Goal: Information Seeking & Learning: Learn about a topic

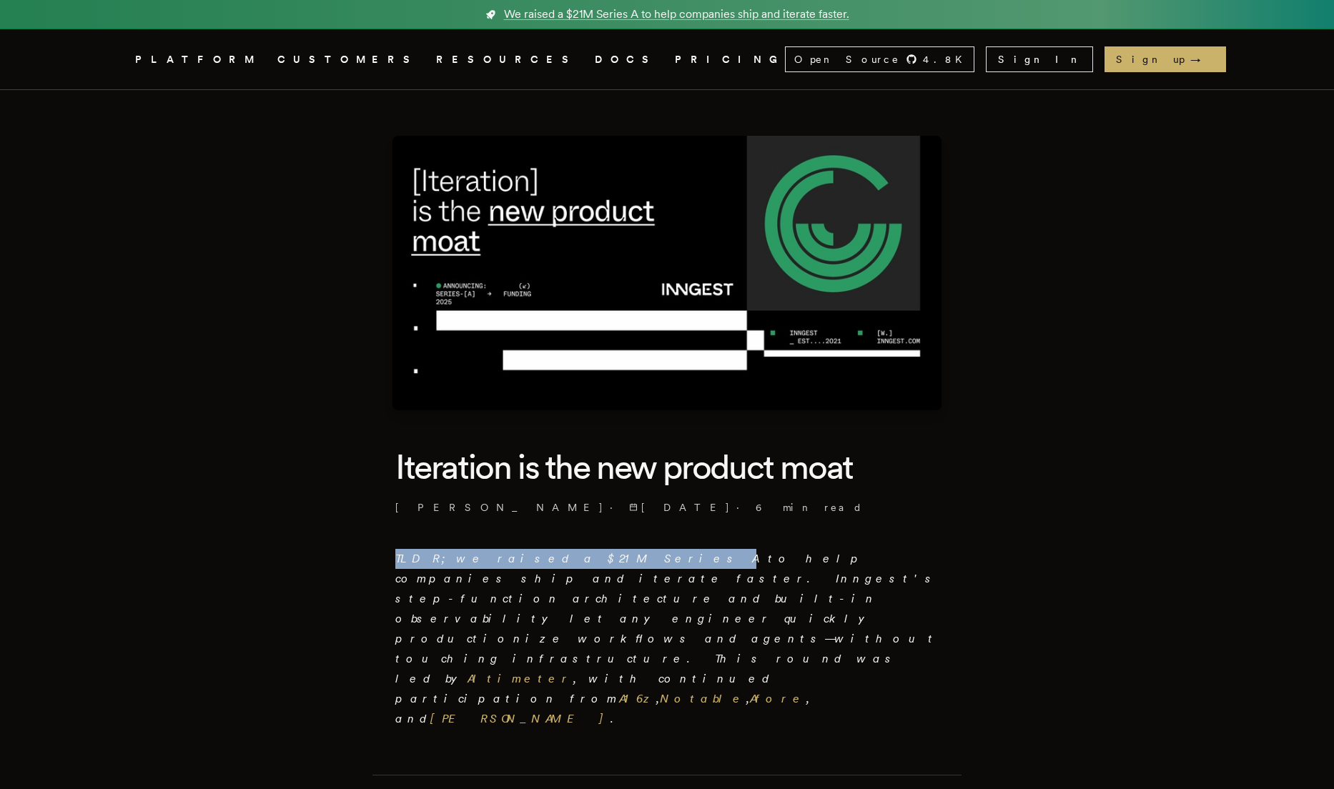
drag, startPoint x: 566, startPoint y: 560, endPoint x: 385, endPoint y: 553, distance: 181.0
click at [621, 616] on p "TLDR; we raised a $21M Series A to help companies ship and iterate faster. Inng…" at bounding box center [666, 639] width 543 height 180
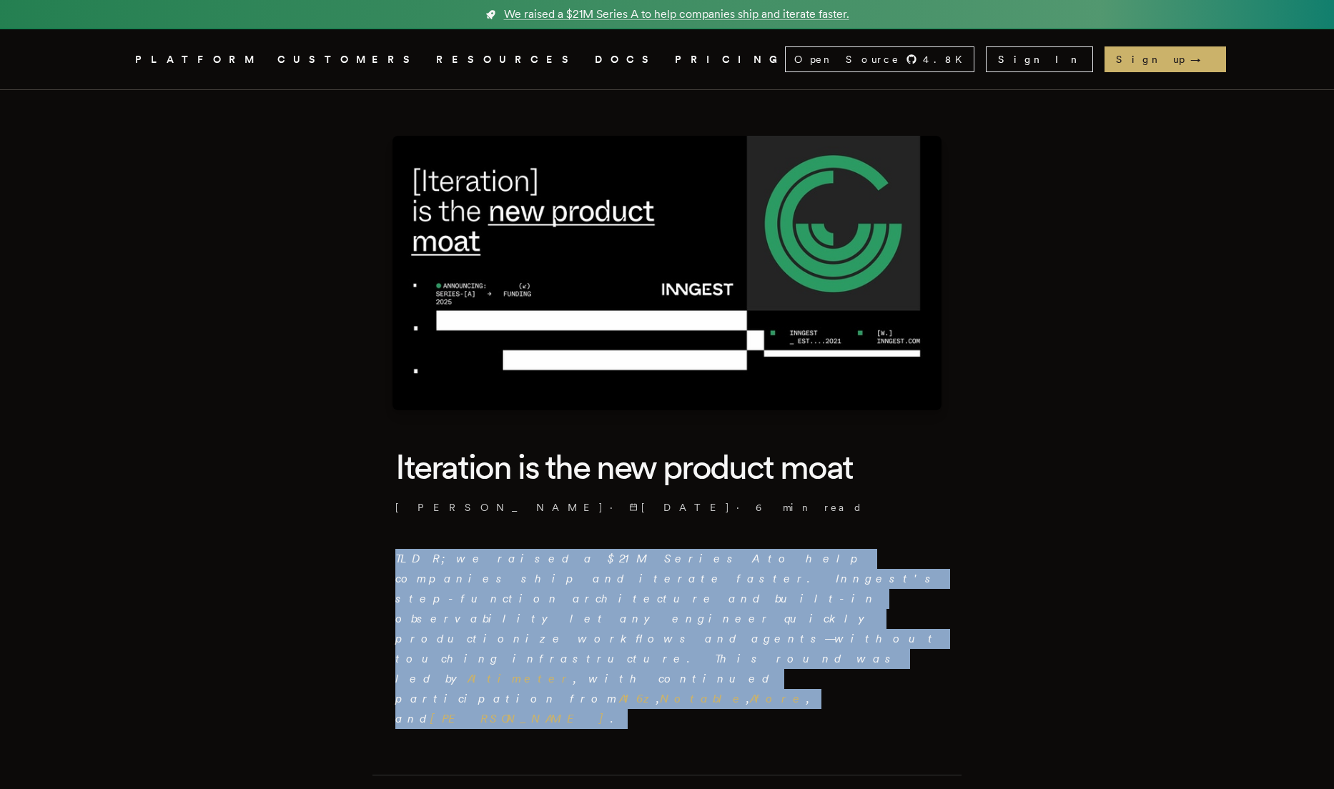
drag, startPoint x: 611, startPoint y: 620, endPoint x: 386, endPoint y: 534, distance: 240.9
click at [554, 582] on em "TLDR; we raised a $21M Series A to help companies ship and iterate faster. Inng…" at bounding box center [666, 639] width 543 height 174
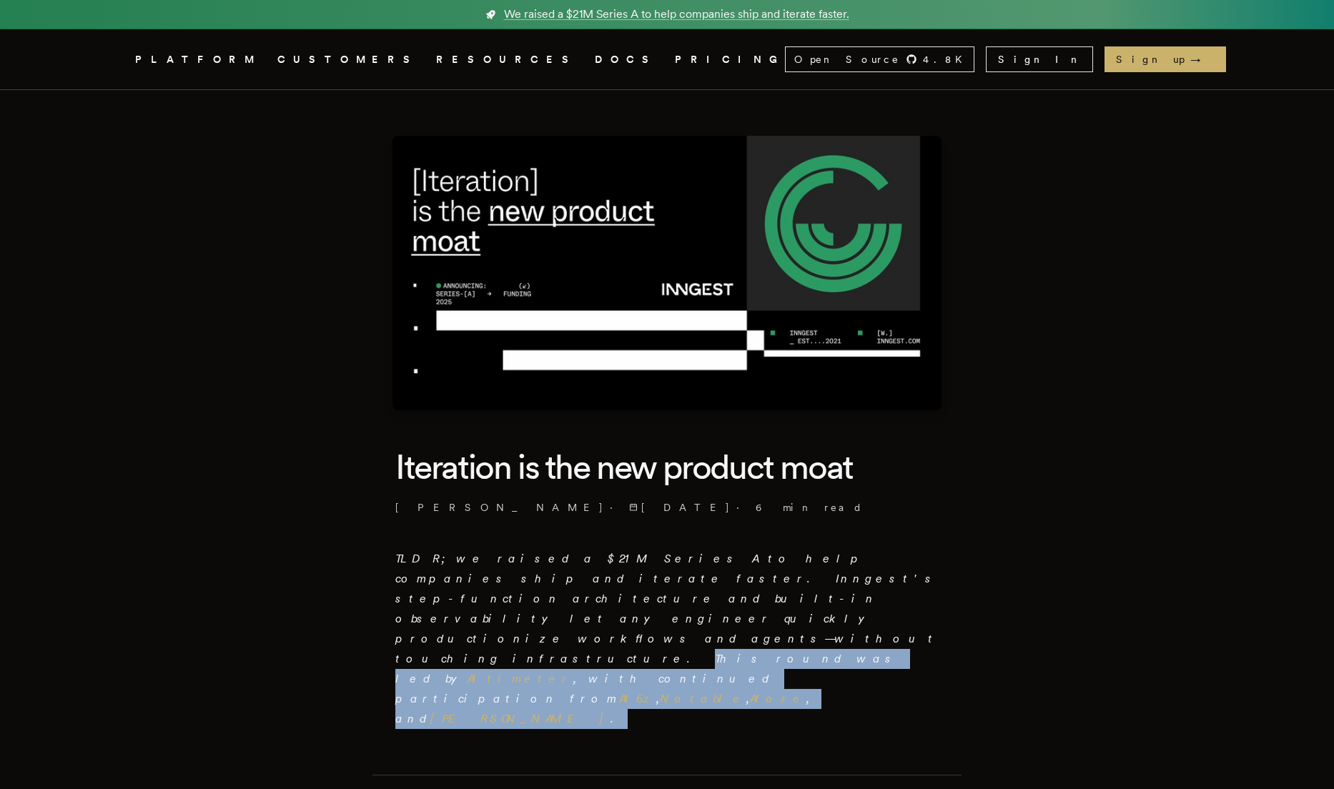
drag, startPoint x: 597, startPoint y: 620, endPoint x: 561, endPoint y: 598, distance: 42.0
click at [561, 598] on p "TLDR; we raised a $21M Series A to help companies ship and iterate faster. Inng…" at bounding box center [666, 639] width 543 height 180
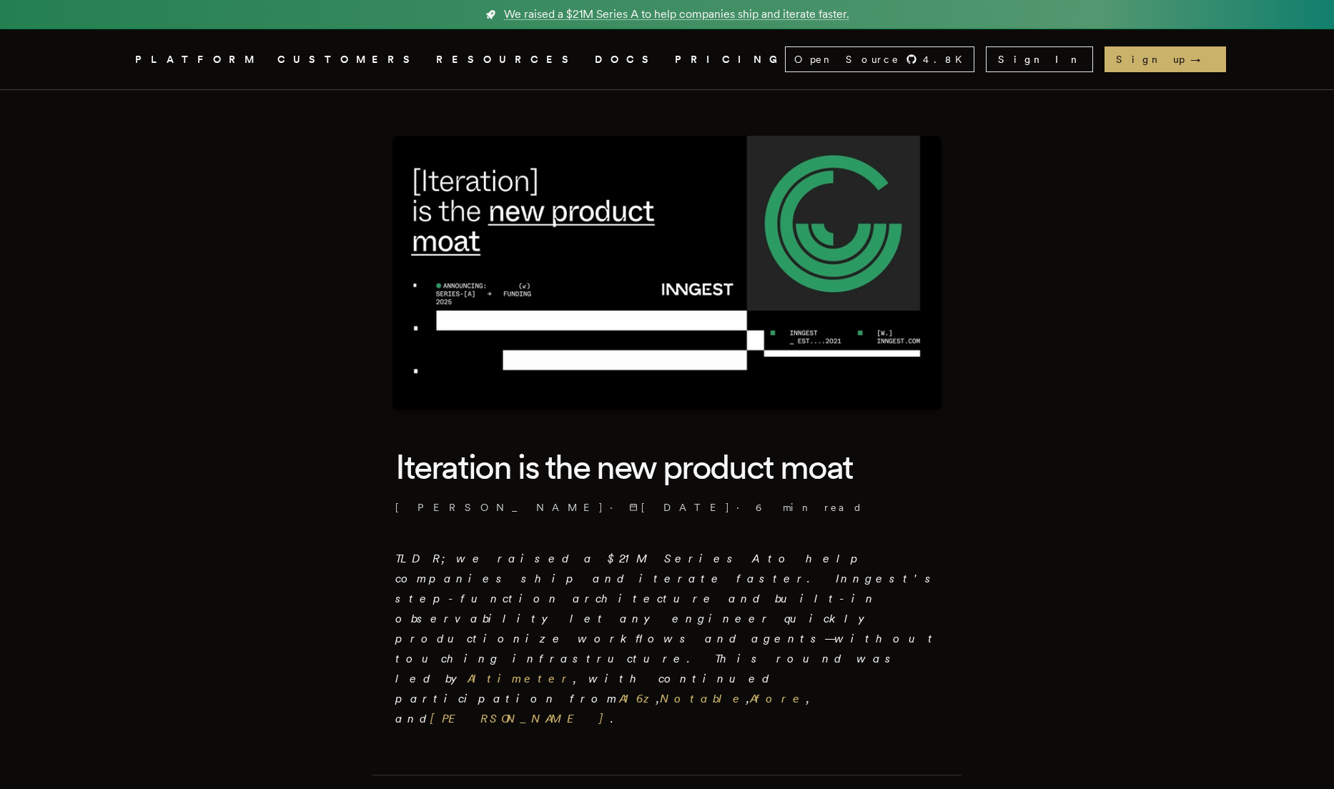
click at [609, 576] on em "TLDR; we raised a $21M Series A to help companies ship and iterate faster. Inng…" at bounding box center [666, 639] width 543 height 174
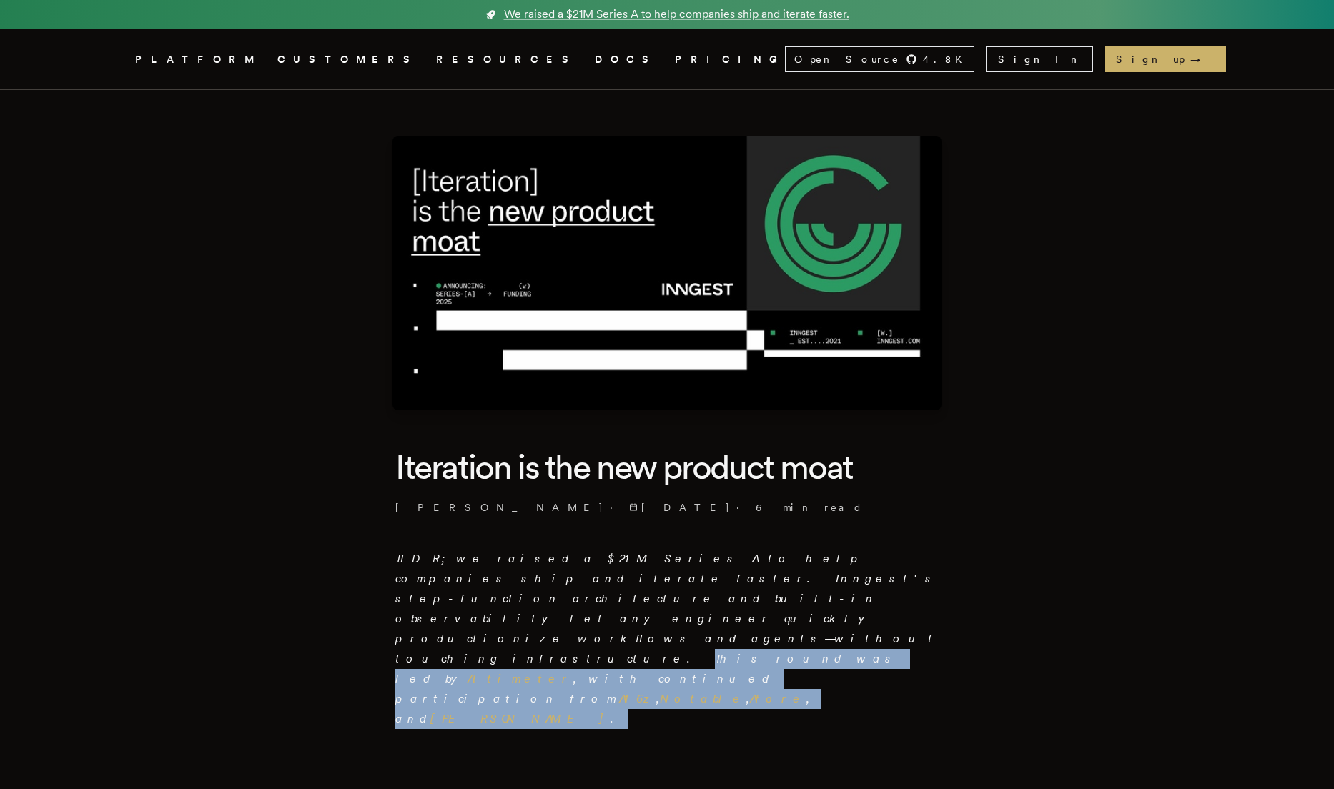
drag, startPoint x: 597, startPoint y: 619, endPoint x: 562, endPoint y: 606, distance: 37.3
click at [562, 606] on p "TLDR; we raised a $21M Series A to help companies ship and iterate faster. Inng…" at bounding box center [666, 639] width 543 height 180
click at [595, 618] on p "TLDR; we raised a $21M Series A to help companies ship and iterate faster. Inng…" at bounding box center [666, 639] width 543 height 180
drag, startPoint x: 596, startPoint y: 623, endPoint x: 563, endPoint y: 599, distance: 40.9
click at [563, 599] on p "TLDR; we raised a $21M Series A to help companies ship and iterate faster. Inng…" at bounding box center [666, 639] width 543 height 180
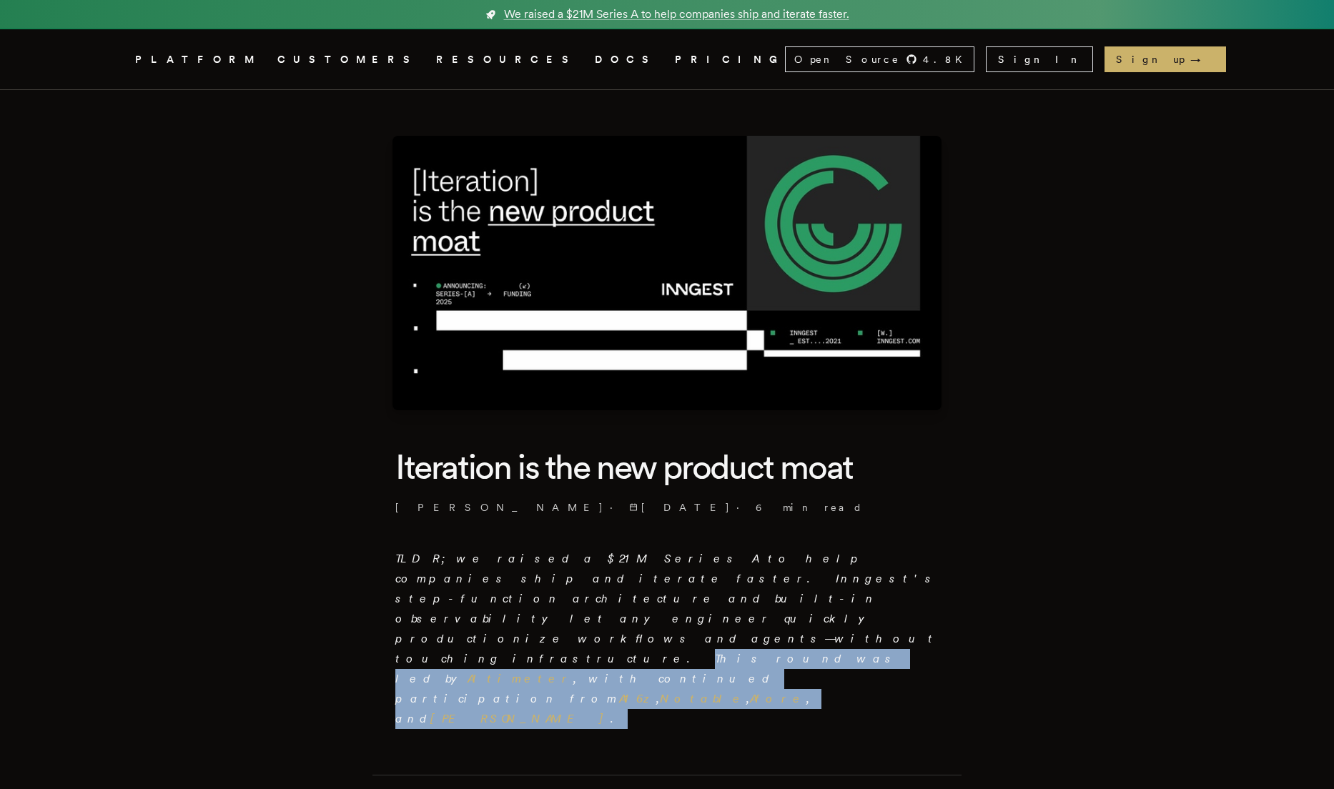
click at [628, 612] on p "TLDR; we raised a $21M Series A to help companies ship and iterate faster. Inng…" at bounding box center [666, 639] width 543 height 180
drag, startPoint x: 607, startPoint y: 617, endPoint x: 557, endPoint y: 602, distance: 51.5
click at [557, 601] on p "TLDR; we raised a $21M Series A to help companies ship and iterate faster. Inng…" at bounding box center [666, 639] width 543 height 180
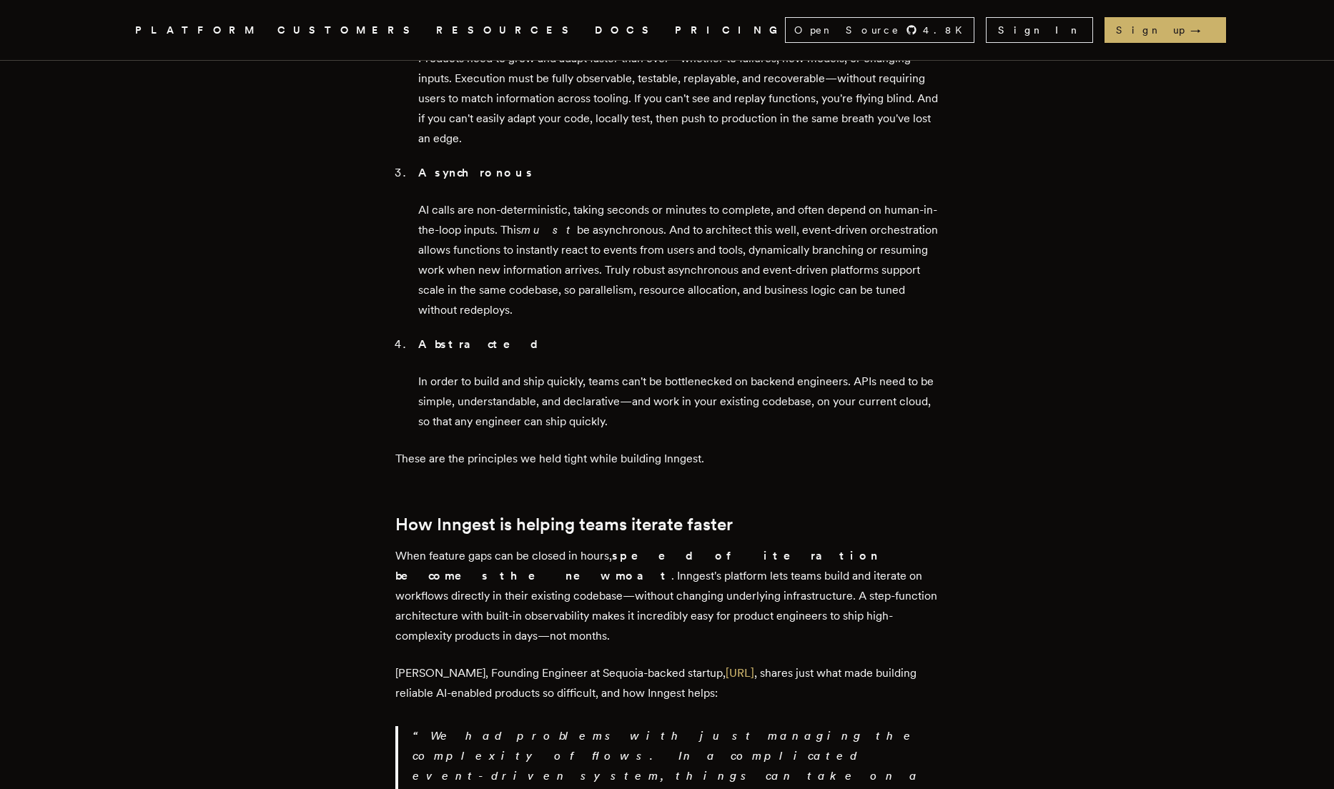
scroll to position [1805, 0]
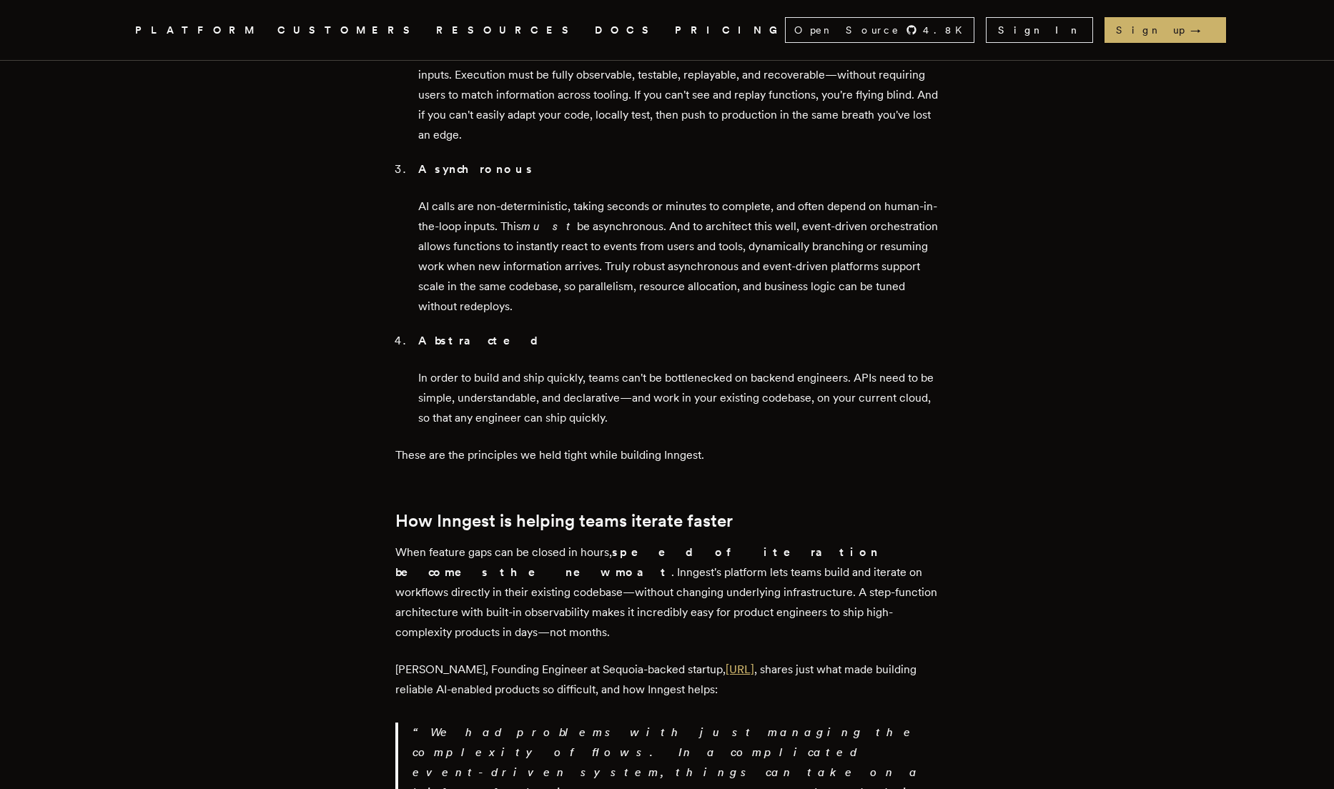
click at [725, 663] on link "[URL]" at bounding box center [739, 670] width 29 height 14
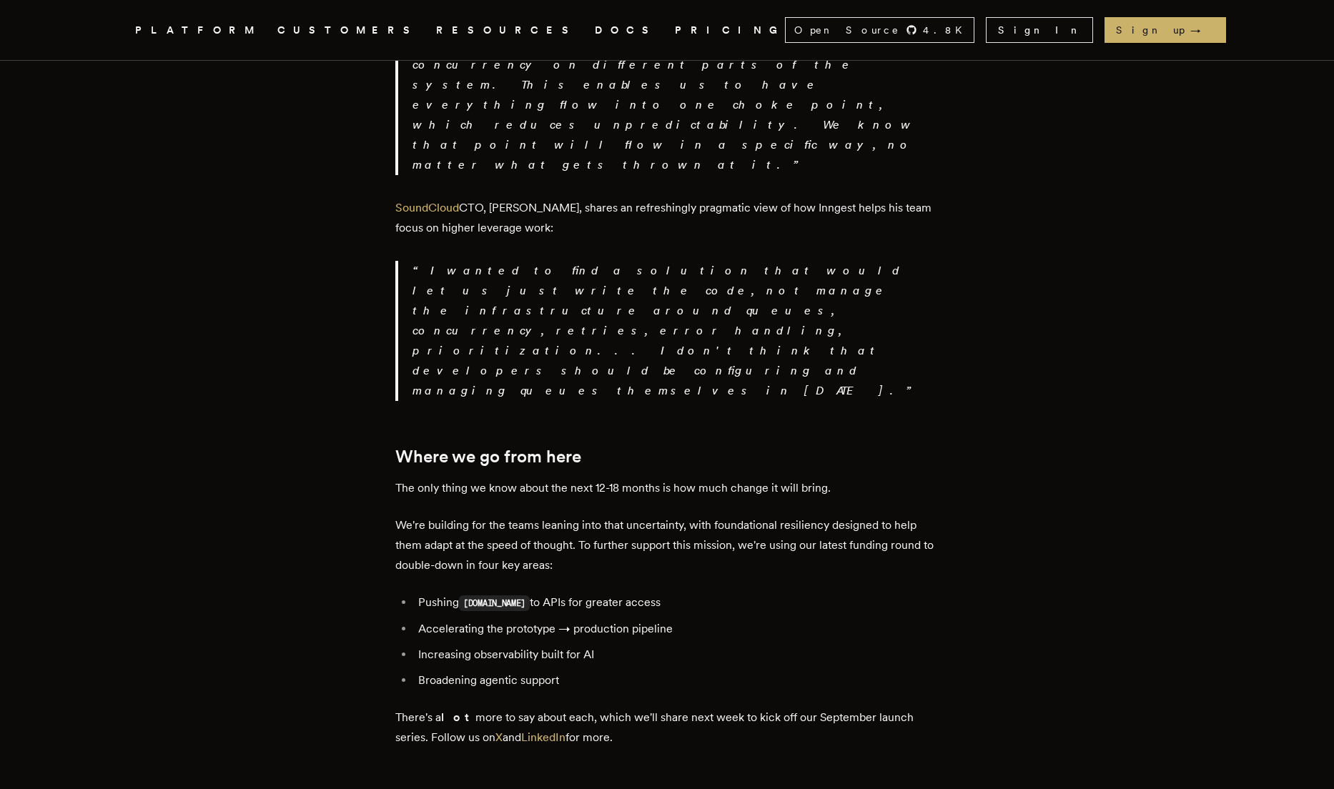
scroll to position [2614, 0]
drag, startPoint x: 662, startPoint y: 227, endPoint x: 406, endPoint y: 207, distance: 256.6
click at [540, 514] on p "We're building for the teams leaning into that uncertainty, with foundational r…" at bounding box center [666, 544] width 543 height 60
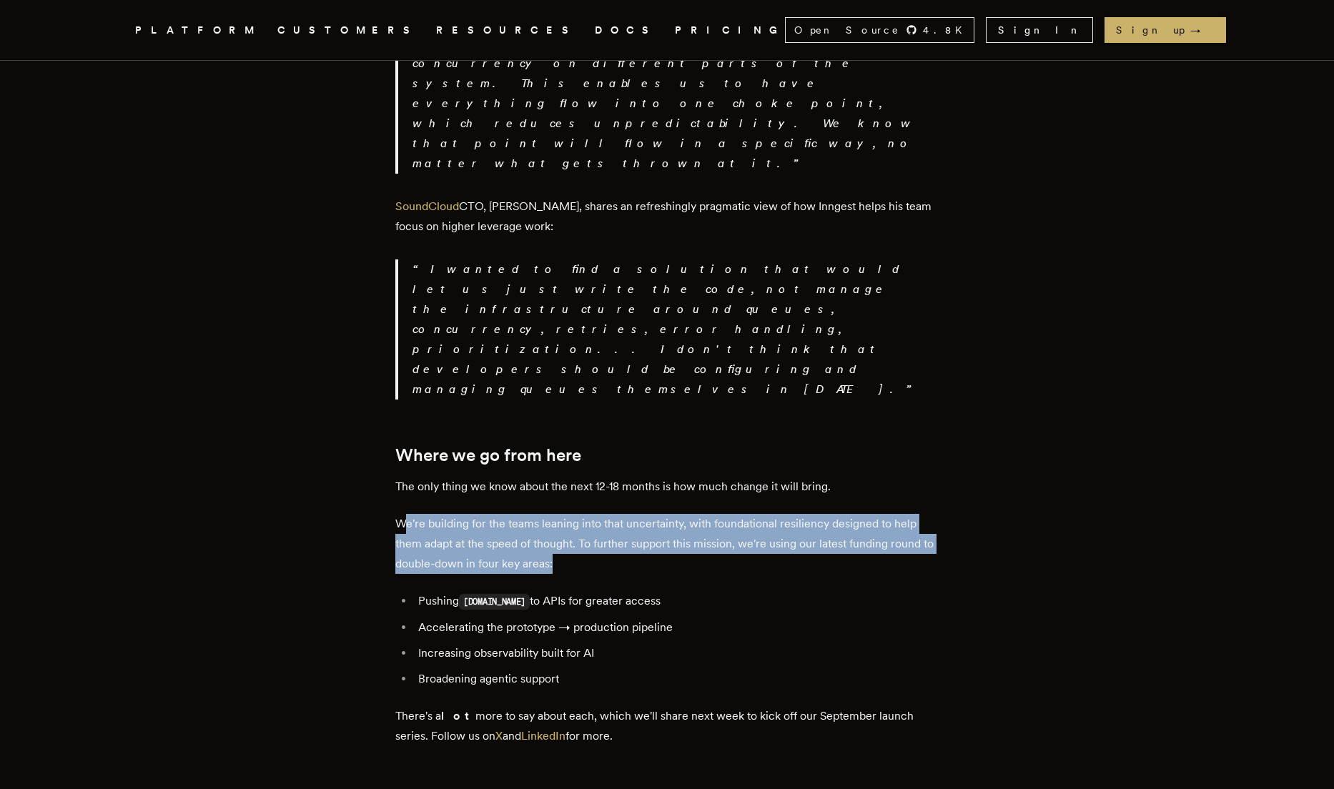
drag, startPoint x: 570, startPoint y: 184, endPoint x: 409, endPoint y: 151, distance: 165.0
click at [409, 514] on p "We're building for the teams leaning into that uncertainty, with foundational r…" at bounding box center [666, 544] width 543 height 60
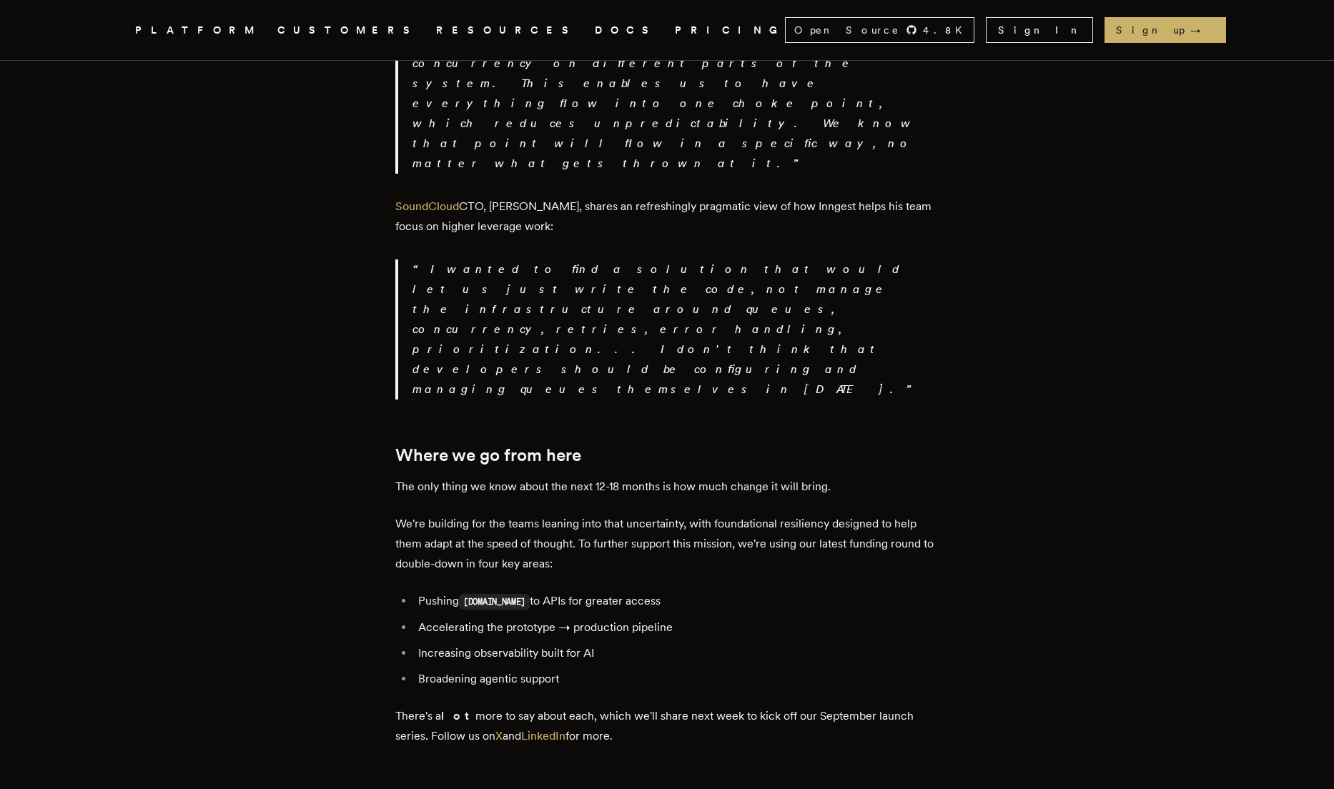
click at [625, 591] on ul "Pushing [DOMAIN_NAME] to APIs for greater access Accelerating the prototype → p…" at bounding box center [666, 640] width 543 height 98
drag, startPoint x: 669, startPoint y: 222, endPoint x: 427, endPoint y: 222, distance: 241.6
click at [427, 591] on li "Pushing [DOMAIN_NAME] to APIs for greater access" at bounding box center [676, 601] width 525 height 21
click at [562, 591] on li "Pushing [DOMAIN_NAME] to APIs for greater access" at bounding box center [676, 601] width 525 height 21
drag, startPoint x: 663, startPoint y: 221, endPoint x: 528, endPoint y: 216, distance: 134.5
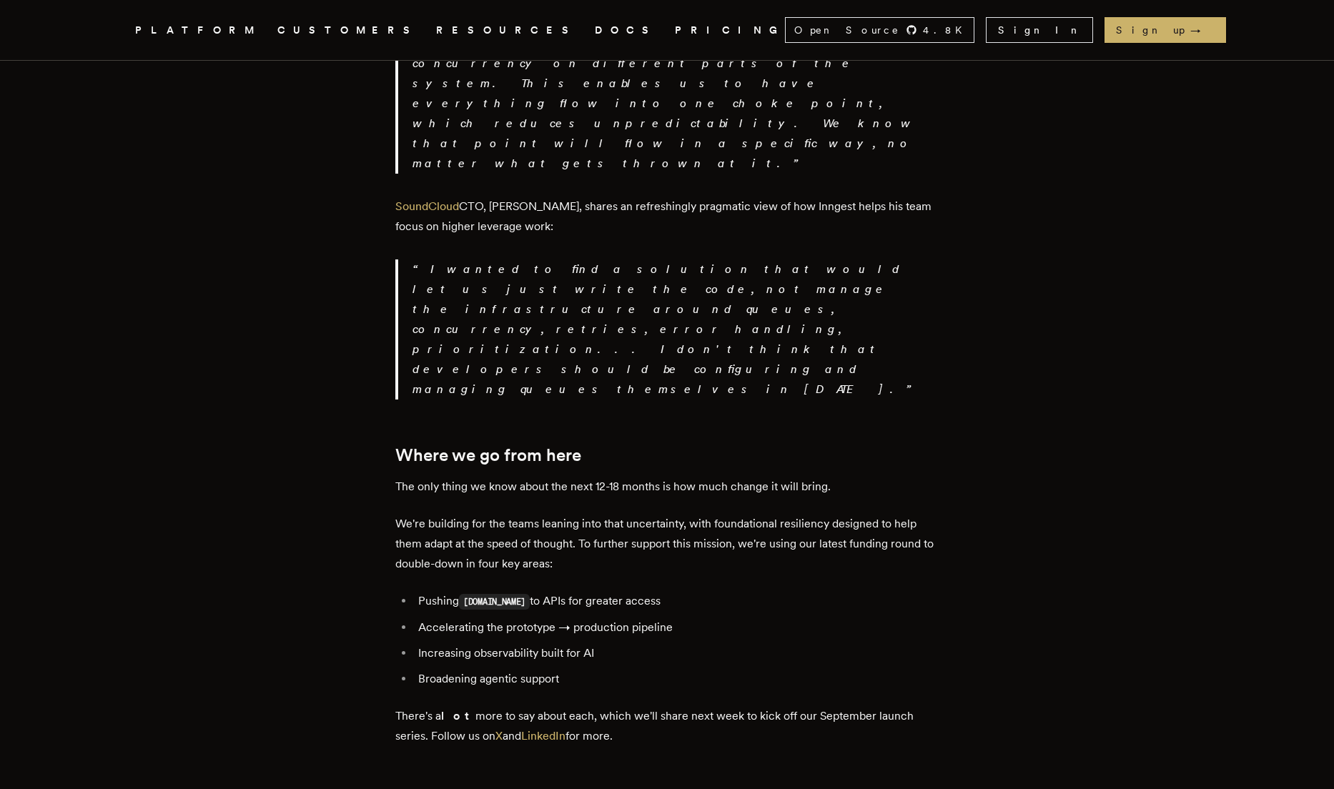
click at [528, 591] on li "Pushing [DOMAIN_NAME] to APIs for greater access" at bounding box center [676, 601] width 525 height 21
click at [527, 514] on p "We're building for the teams leaning into that uncertainty, with foundational r…" at bounding box center [666, 544] width 543 height 60
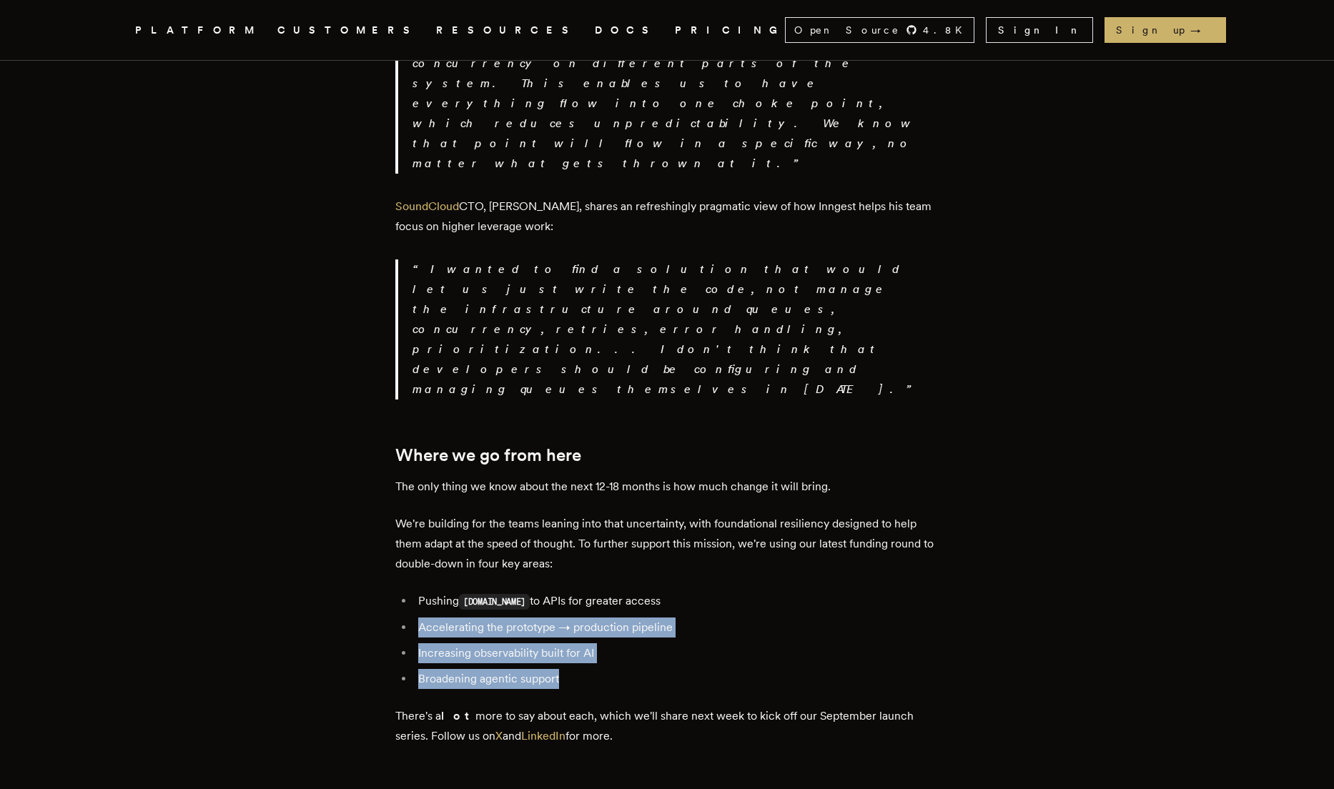
drag, startPoint x: 575, startPoint y: 302, endPoint x: 431, endPoint y: 219, distance: 166.5
click at [431, 591] on ul "Pushing [DOMAIN_NAME] to APIs for greater access Accelerating the prototype → p…" at bounding box center [666, 640] width 543 height 98
click at [489, 617] on li "Accelerating the prototype → production pipeline" at bounding box center [676, 627] width 525 height 20
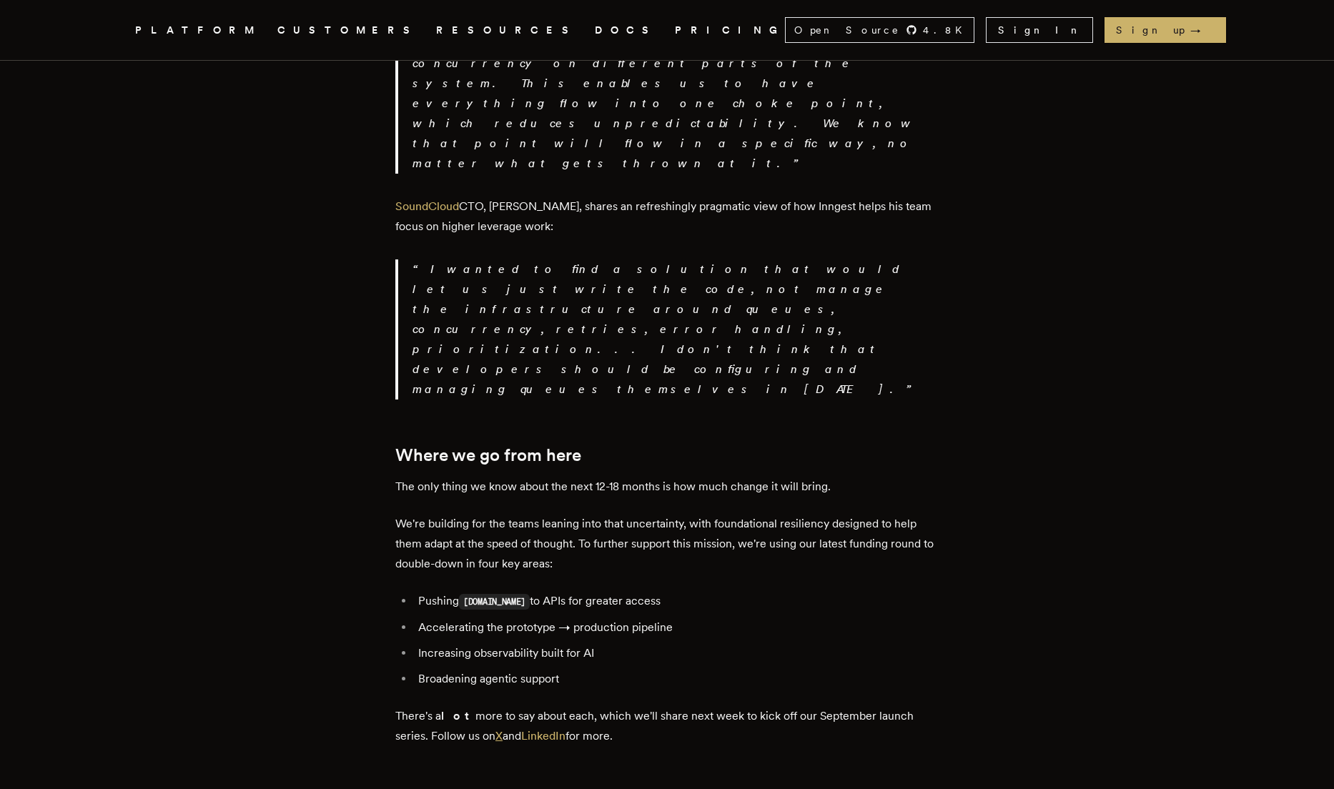
click at [502, 729] on link "X" at bounding box center [498, 736] width 7 height 14
